Goal: Check status: Check status

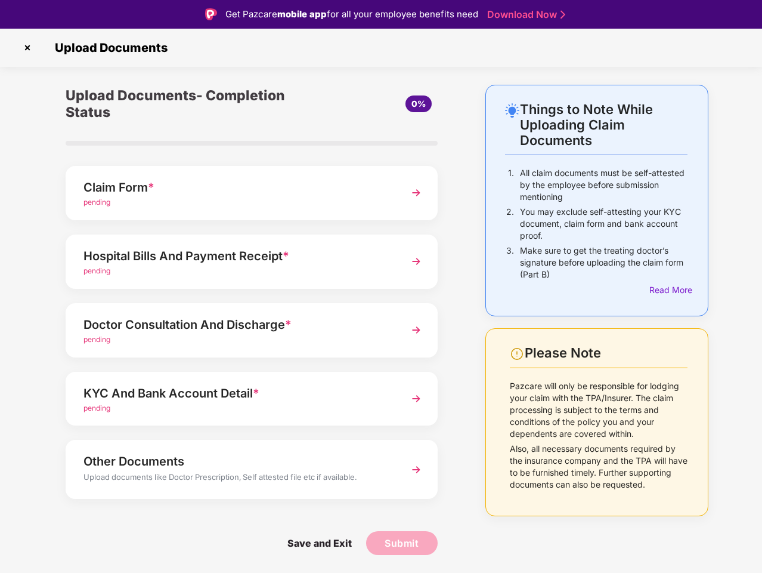
click at [27, 48] on img at bounding box center [27, 47] width 19 height 19
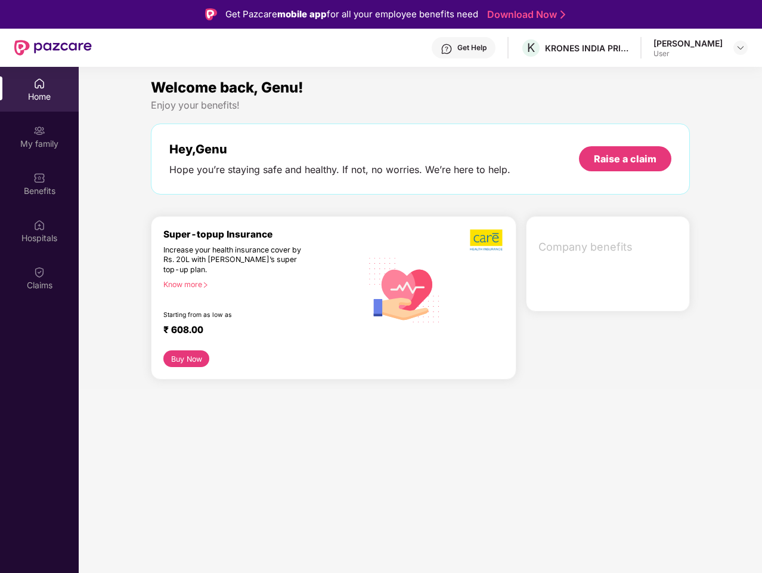
click at [252, 193] on div "Hey, Genu Hope you’re staying safe and healthy. If not, no worries. We’re here …" at bounding box center [420, 158] width 539 height 71
click at [252, 261] on div "Increase your health insurance cover by Rs. 20L with [PERSON_NAME]’s super top-…" at bounding box center [236, 260] width 147 height 30
click at [252, 330] on div "₹ 608.00" at bounding box center [256, 331] width 187 height 14
click at [252, 398] on section "Welcome back, Genu! Enjoy your benefits! Hey, Genu Hope you’re staying safe and…" at bounding box center [420, 353] width 683 height 573
click at [252, 469] on section "Welcome back, Genu! Enjoy your benefits! Hey, Genu Hope you’re staying safe and…" at bounding box center [420, 353] width 683 height 573
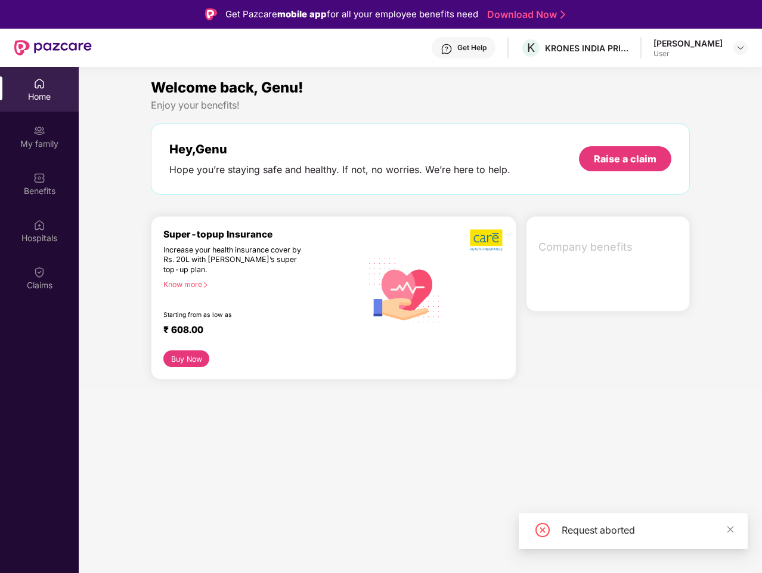
click at [319, 543] on section "Welcome back, Genu! Enjoy your benefits! Hey, Genu Hope you’re staying safe and…" at bounding box center [420, 353] width 683 height 573
click at [402, 543] on section "Welcome back, Genu! Enjoy your benefits! Hey, Genu Hope you’re staying safe and…" at bounding box center [420, 353] width 683 height 573
